Goal: Information Seeking & Learning: Learn about a topic

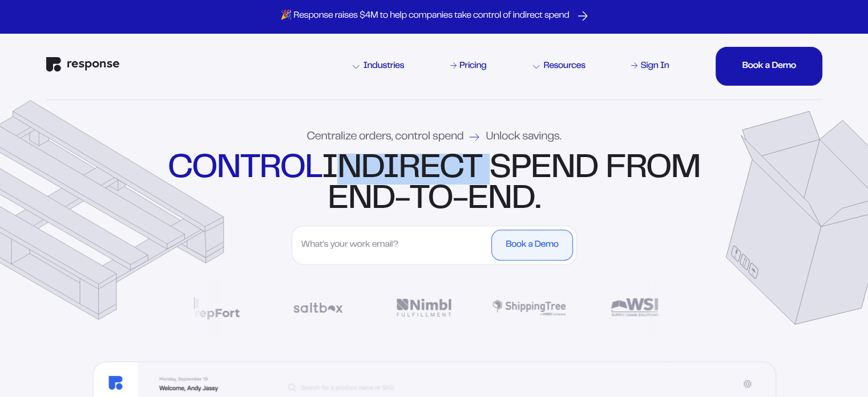
drag, startPoint x: 379, startPoint y: 167, endPoint x: 540, endPoint y: 167, distance: 160.3
click at [540, 167] on div "control indirect spend from end-to-end." at bounding box center [434, 184] width 538 height 62
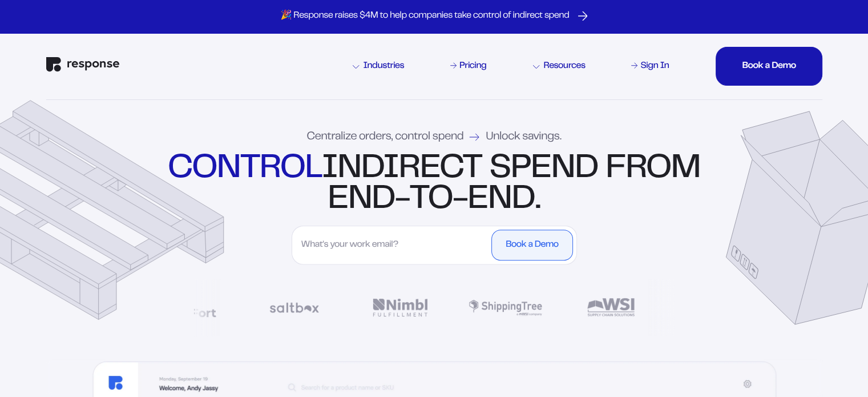
click at [551, 162] on div "control indirect spend from end-to-end." at bounding box center [434, 184] width 538 height 62
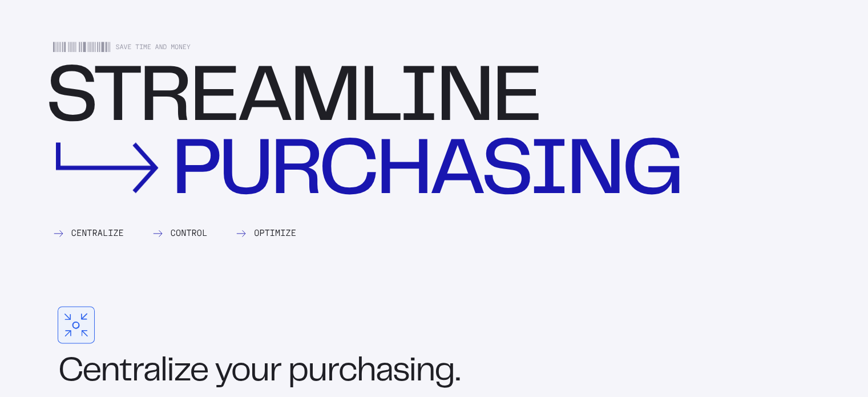
scroll to position [1369, 0]
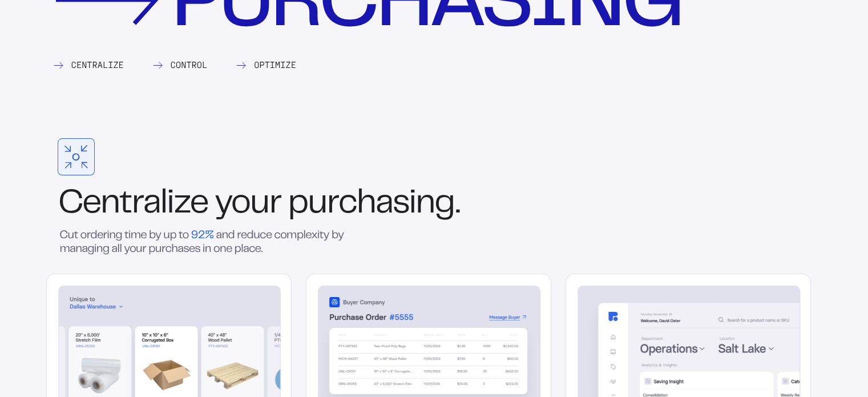
click at [71, 154] on div at bounding box center [75, 156] width 23 height 23
click at [74, 157] on div at bounding box center [76, 157] width 6 height 6
drag, startPoint x: 100, startPoint y: 161, endPoint x: 94, endPoint y: 159, distance: 7.1
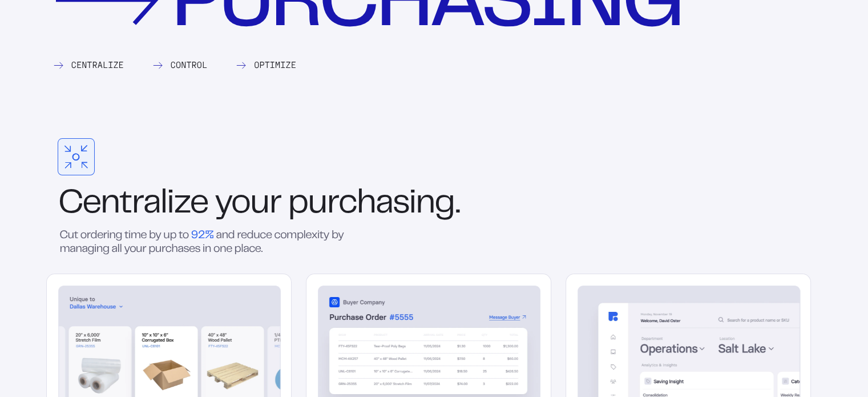
click at [100, 161] on div at bounding box center [428, 156] width 765 height 37
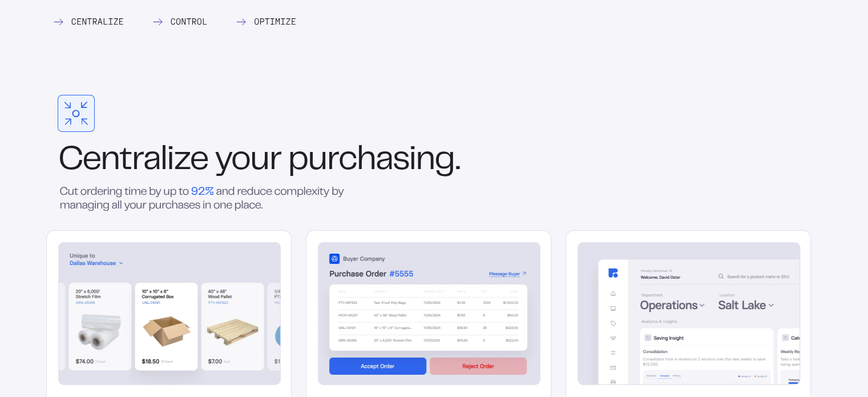
scroll to position [1484, 0]
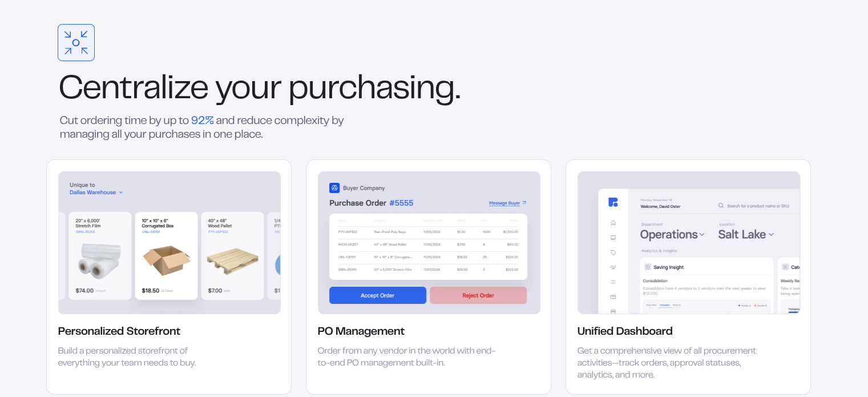
click at [83, 47] on img at bounding box center [84, 50] width 7 height 7
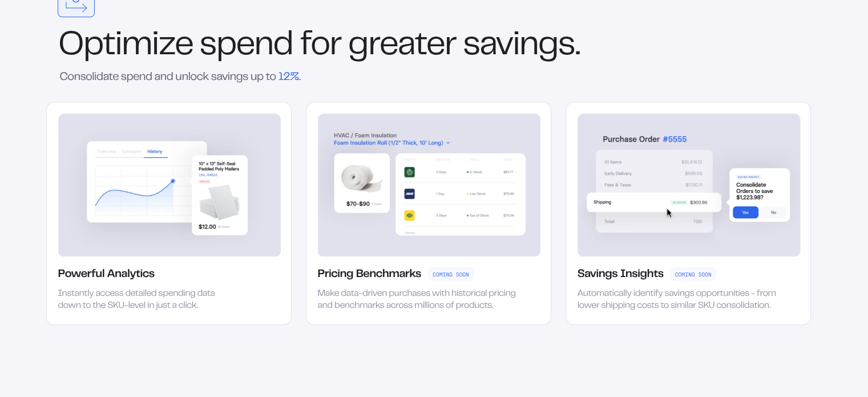
scroll to position [2225, 0]
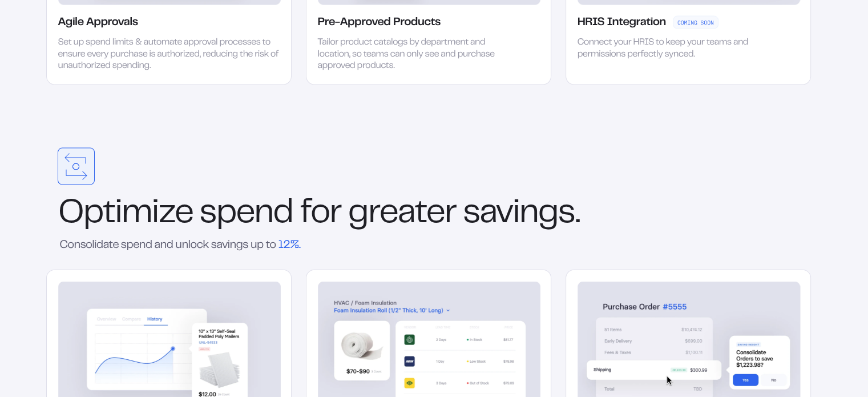
click at [79, 167] on div at bounding box center [76, 166] width 37 height 37
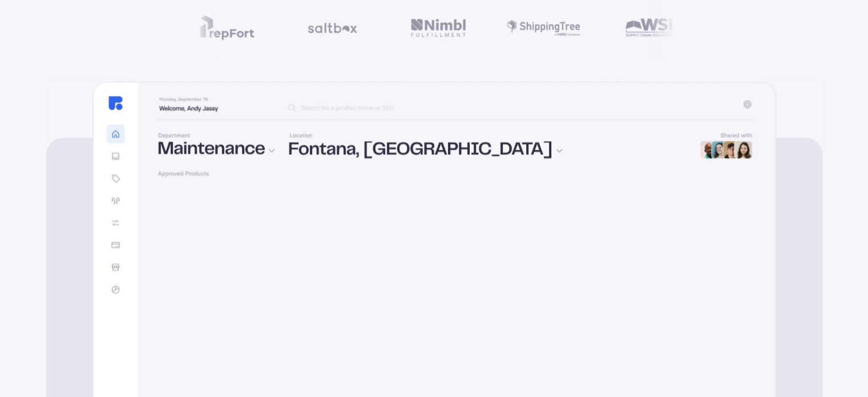
scroll to position [0, 0]
